Goal: Communication & Community: Answer question/provide support

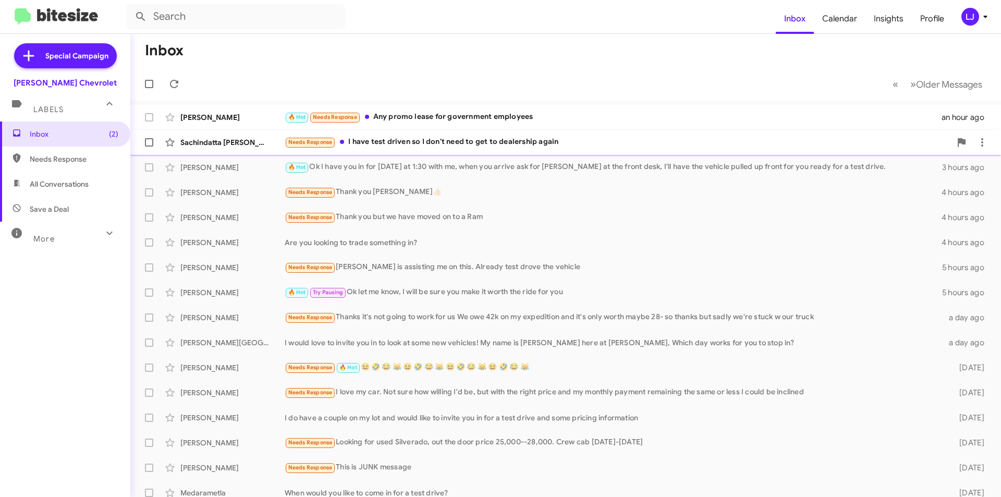
click at [379, 145] on div "Needs Response I have test driven so I don't need to get to dealership again" at bounding box center [618, 142] width 666 height 12
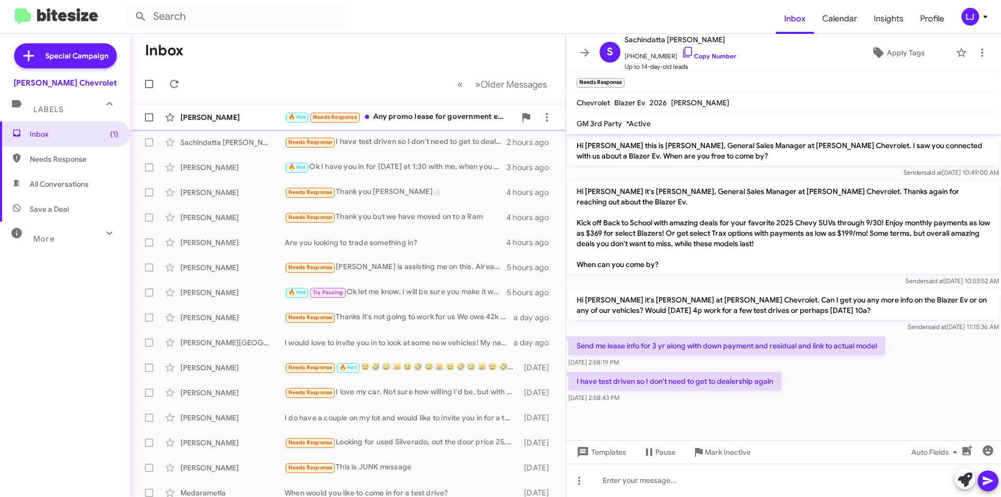
click at [403, 121] on div "🔥 Hot Needs Response Any promo lease for government employees" at bounding box center [400, 117] width 231 height 12
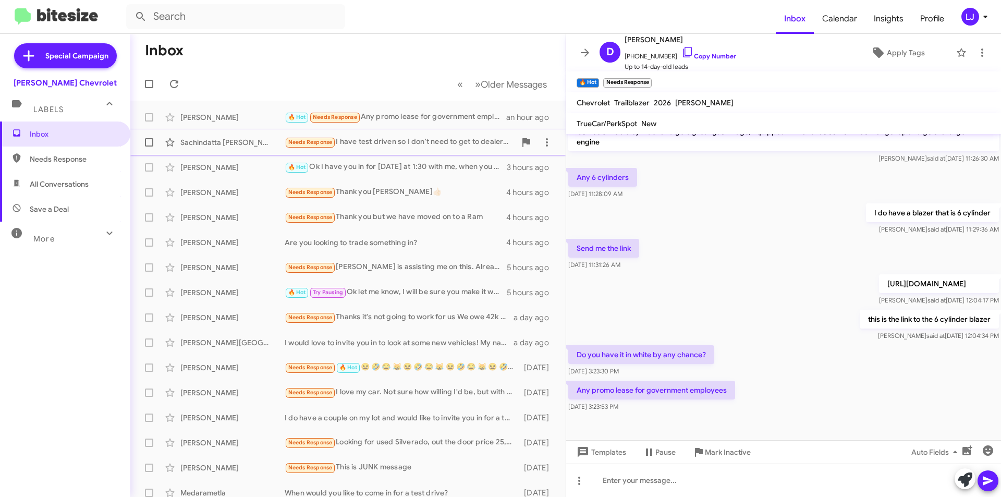
click at [377, 142] on div "Needs Response I have test driven so I don't need to get to dealership again" at bounding box center [400, 142] width 231 height 12
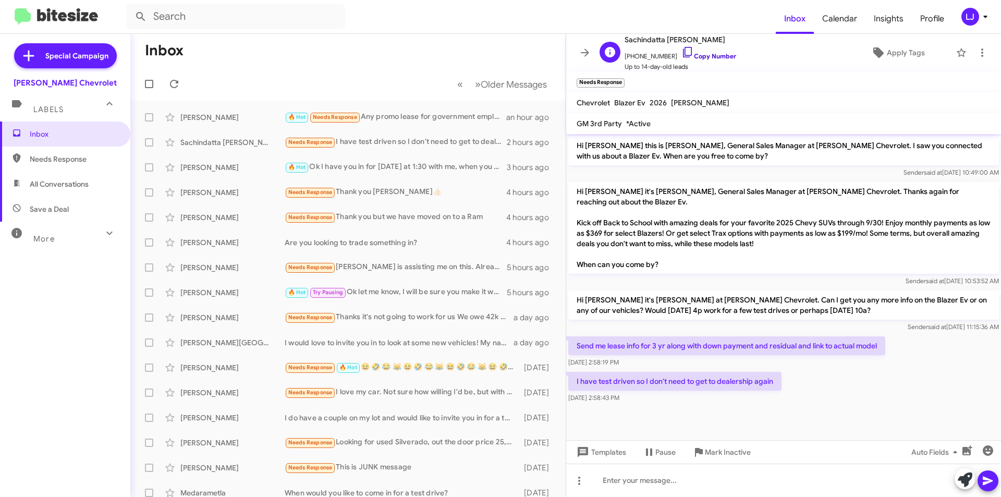
click at [683, 55] on icon at bounding box center [687, 52] width 9 height 10
